Goal: Information Seeking & Learning: Check status

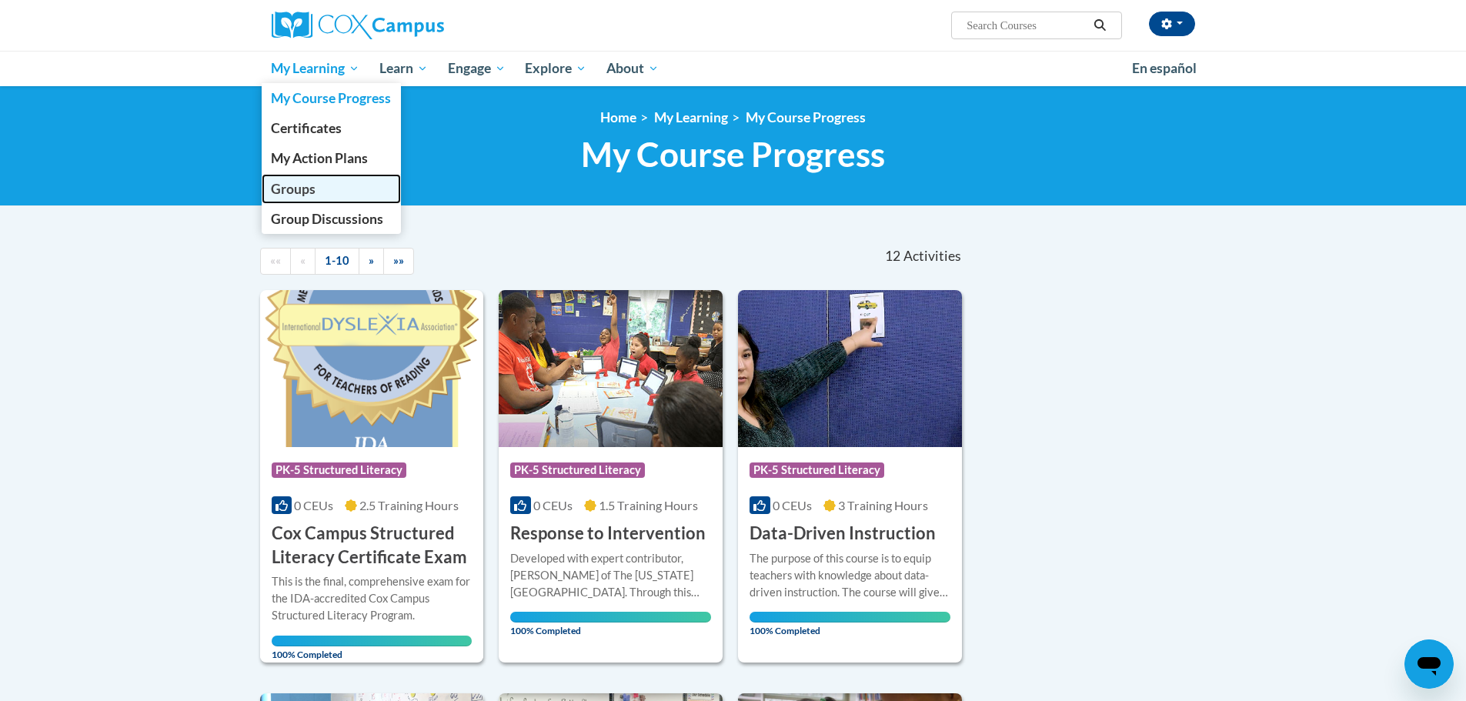
click at [335, 199] on link "Groups" at bounding box center [332, 189] width 140 height 30
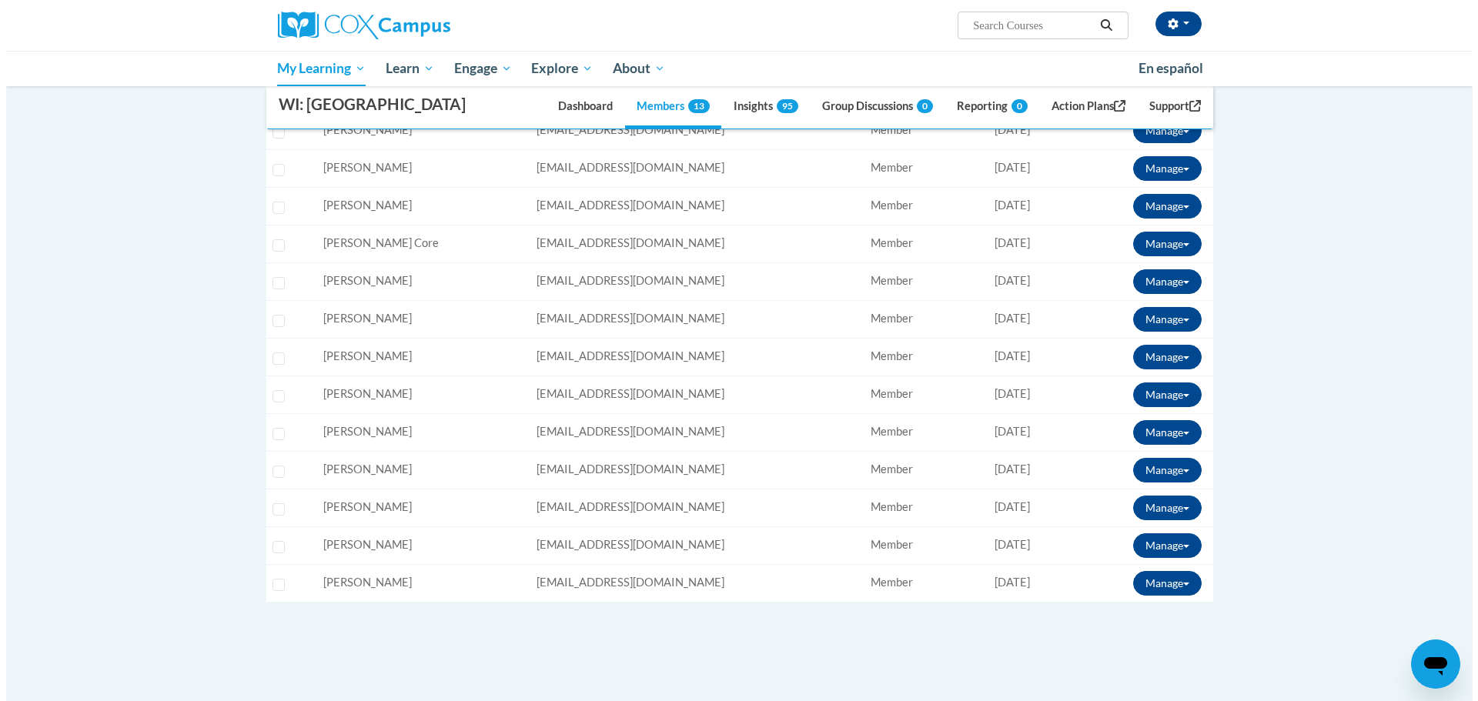
scroll to position [77, 0]
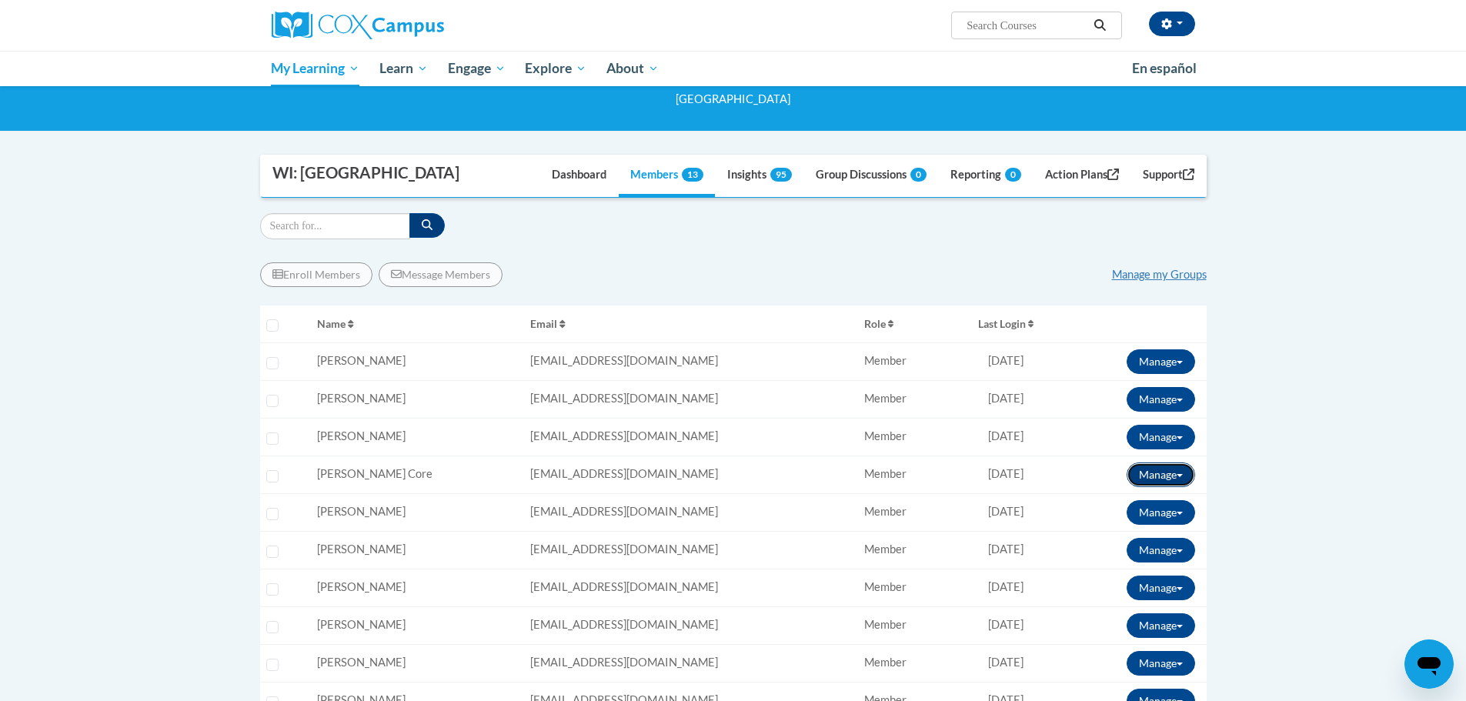
click at [1163, 471] on button "Manage" at bounding box center [1161, 475] width 68 height 25
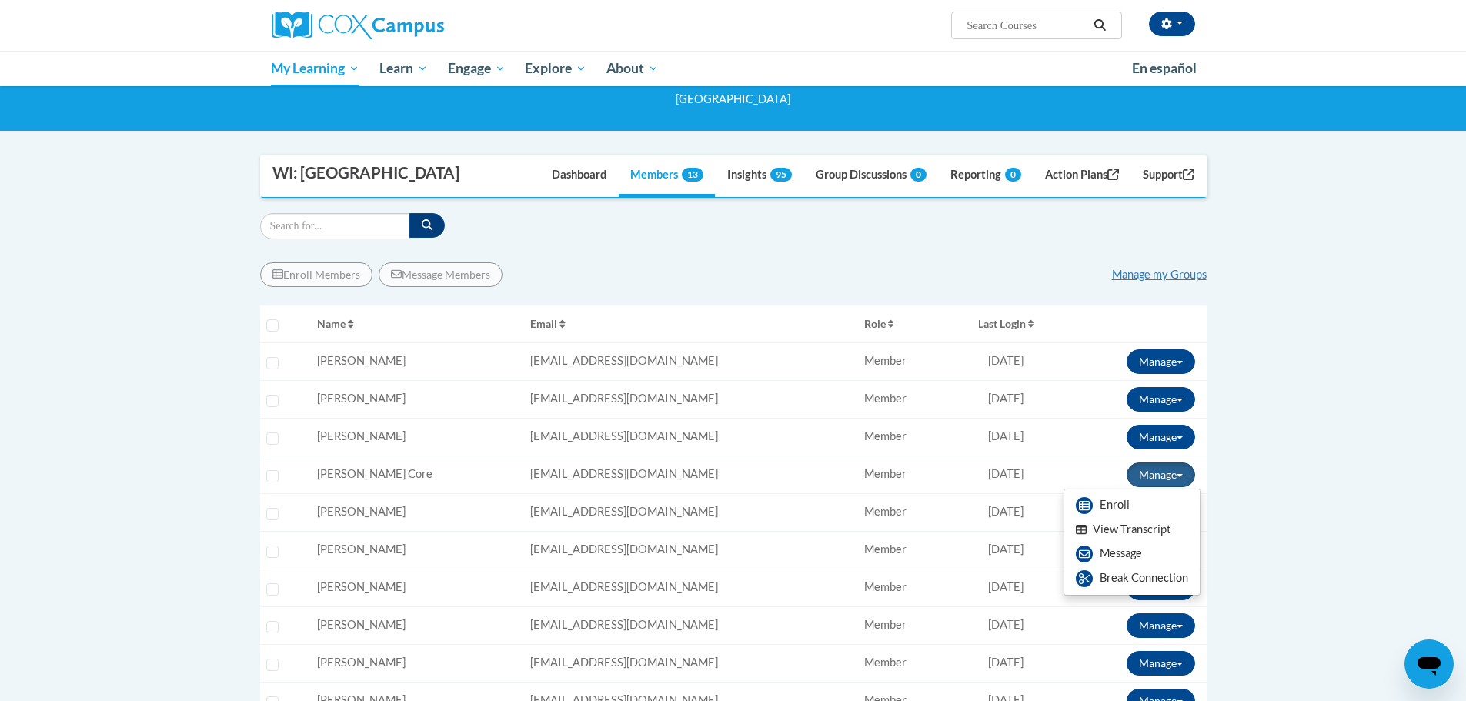
click at [1148, 530] on button "View Transcript" at bounding box center [1123, 530] width 119 height 24
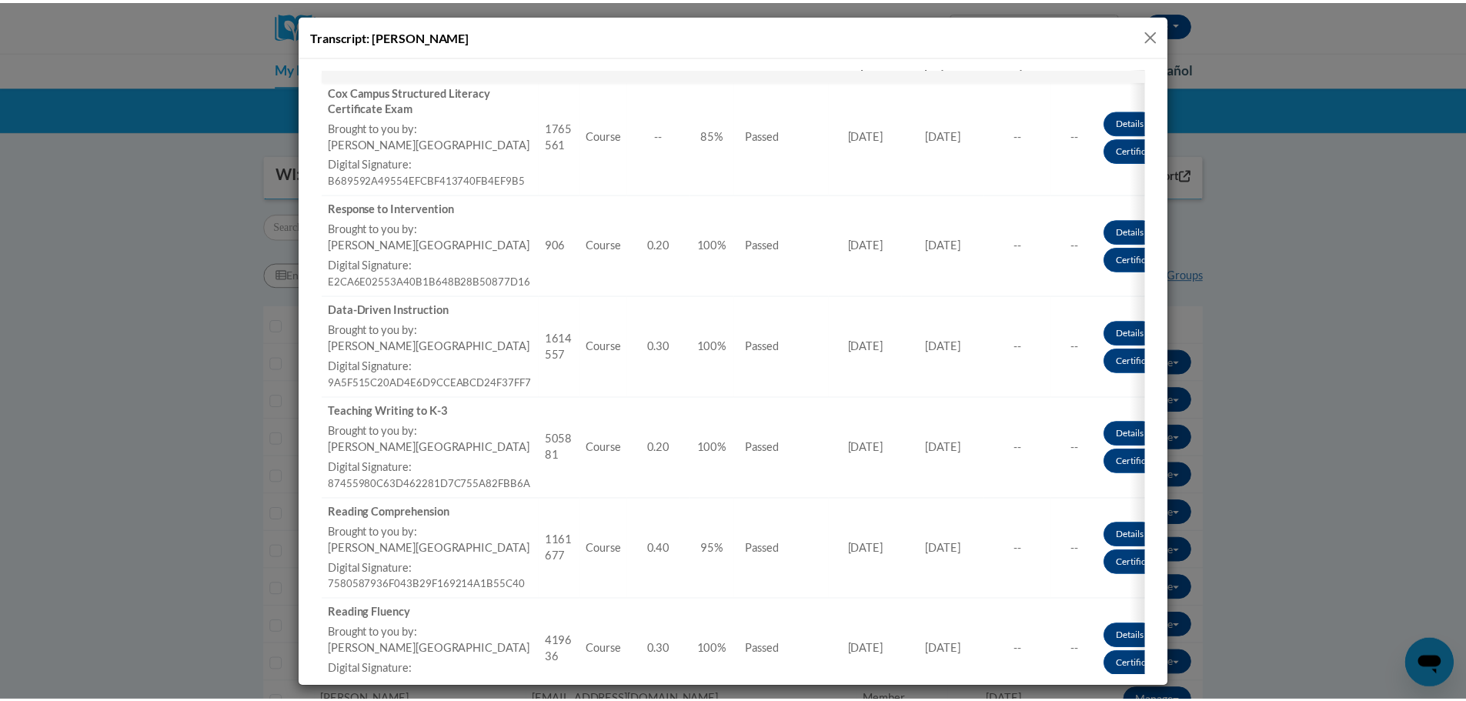
scroll to position [0, 0]
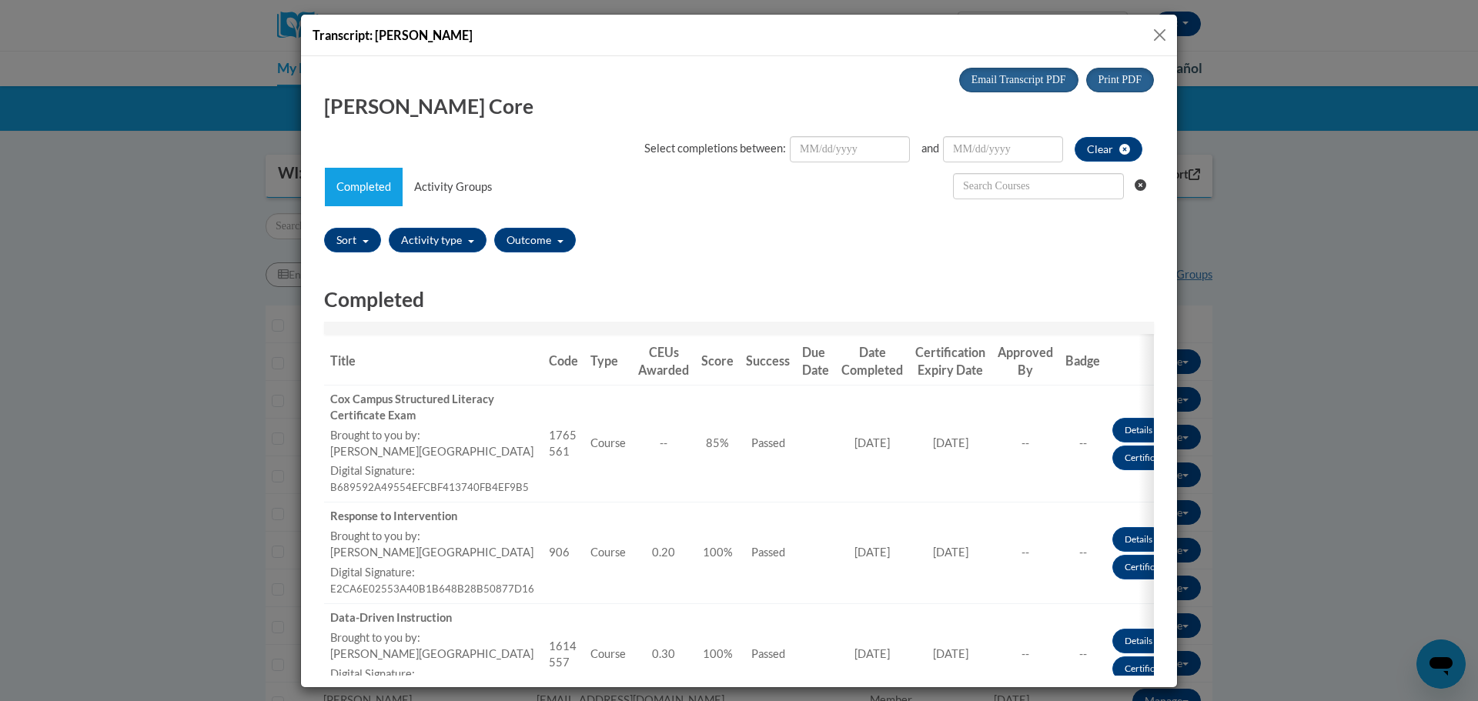
click at [1157, 37] on button "Close" at bounding box center [1159, 34] width 19 height 19
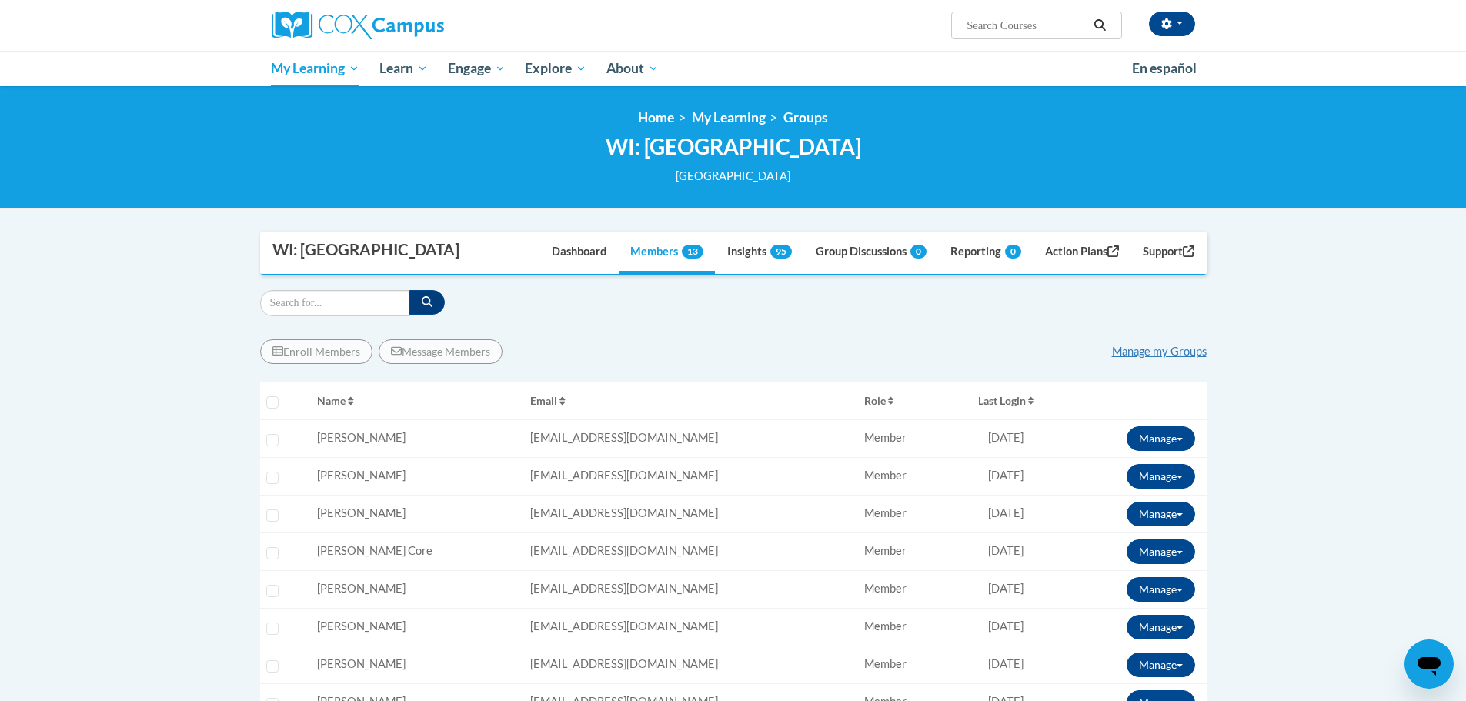
drag, startPoint x: 1365, startPoint y: 366, endPoint x: 1376, endPoint y: 366, distance: 11.5
click at [1376, 366] on body "[PERSON_NAME] ([GEOGRAPHIC_DATA]/[GEOGRAPHIC_DATA] UTC-05:00) My Profile Inbox …" at bounding box center [733, 708] width 1466 height 1416
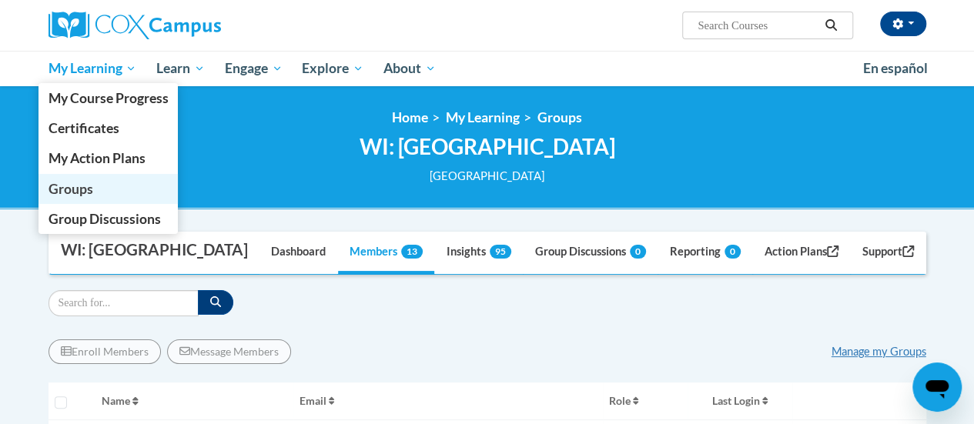
click at [89, 190] on span "Groups" at bounding box center [70, 189] width 45 height 16
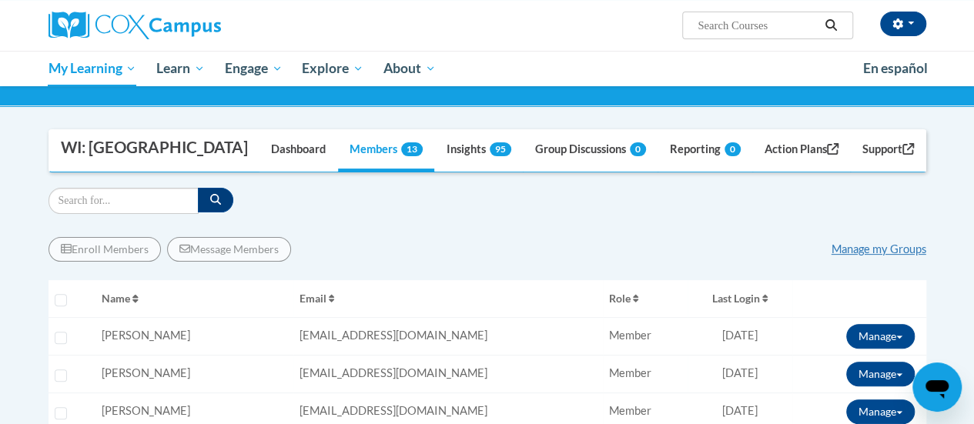
scroll to position [102, 0]
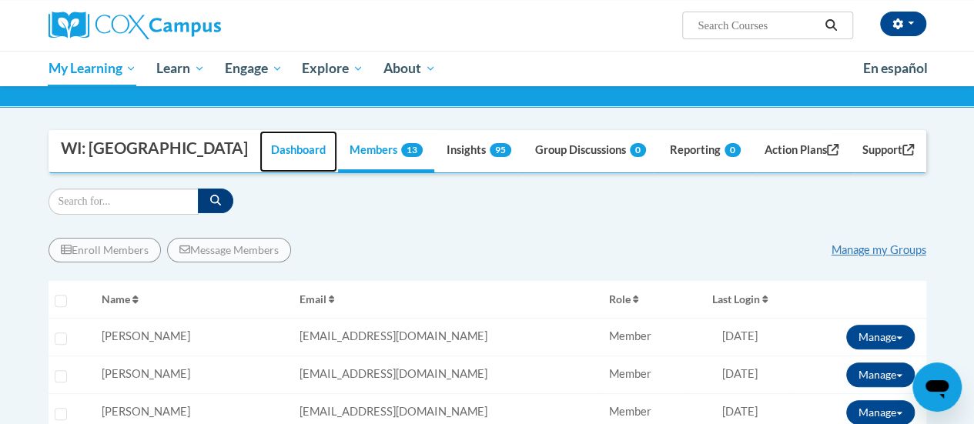
click at [297, 148] on link "Dashboard" at bounding box center [298, 152] width 78 height 42
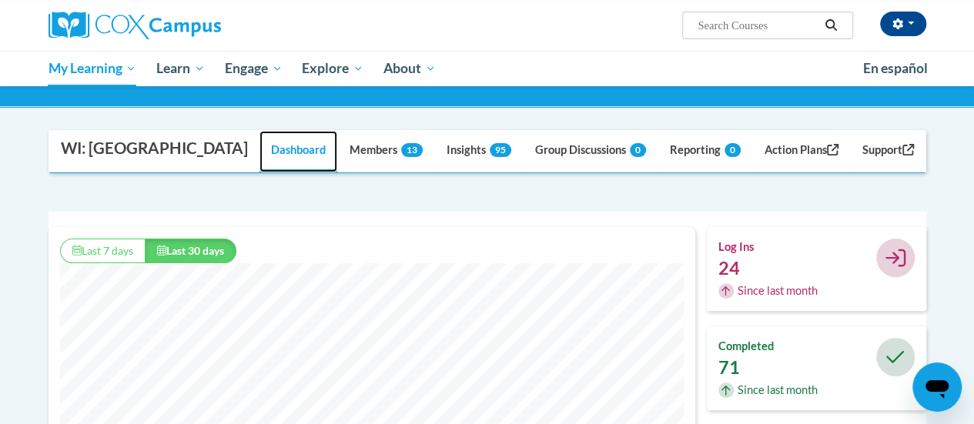
scroll to position [394, 647]
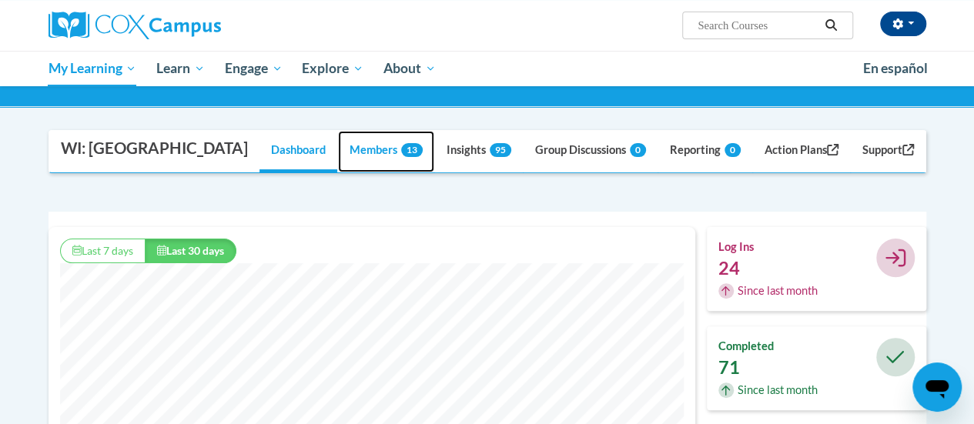
click at [376, 152] on link "Members 13" at bounding box center [386, 152] width 96 height 42
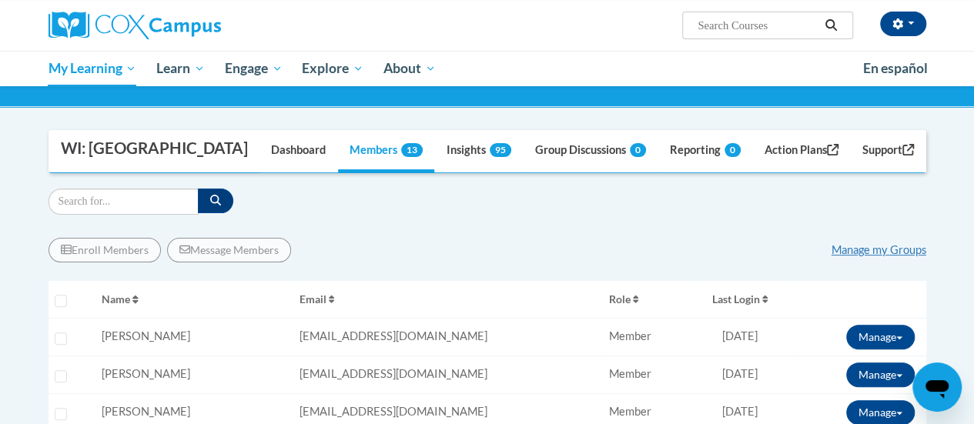
click at [139, 299] on icon "button" at bounding box center [135, 300] width 6 height 8
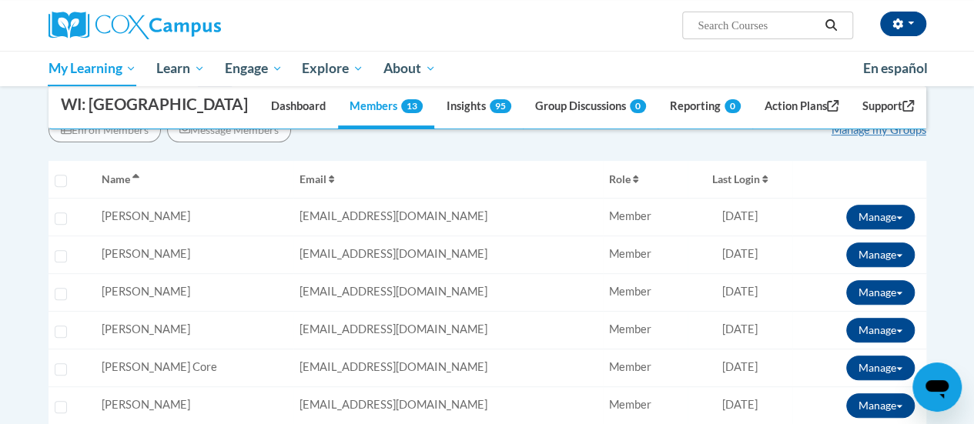
scroll to position [0, 0]
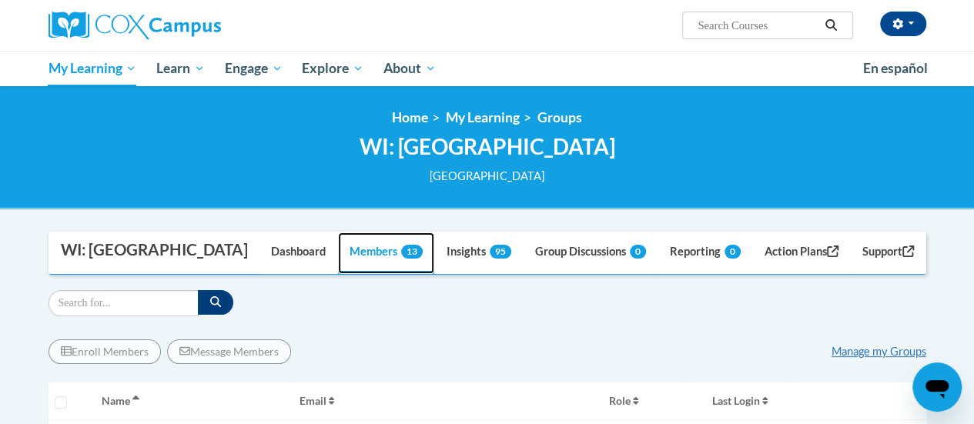
click at [377, 251] on link "Members 13" at bounding box center [386, 253] width 96 height 42
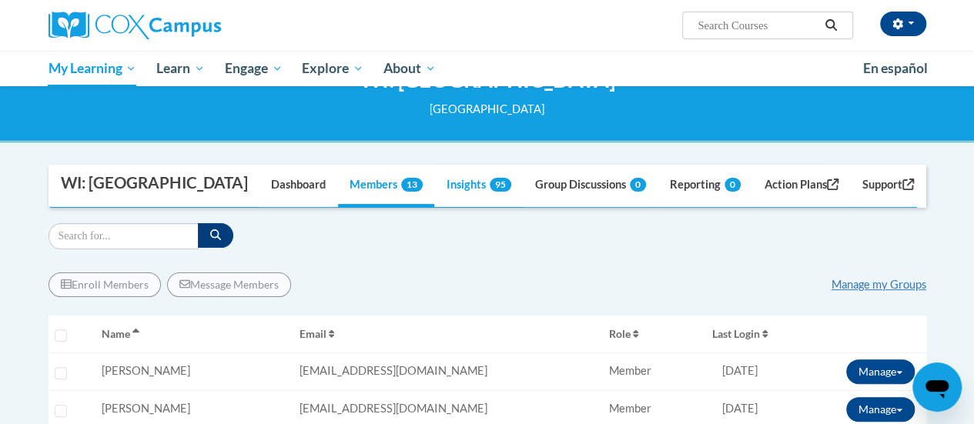
scroll to position [58, 0]
